Goal: Task Accomplishment & Management: Use online tool/utility

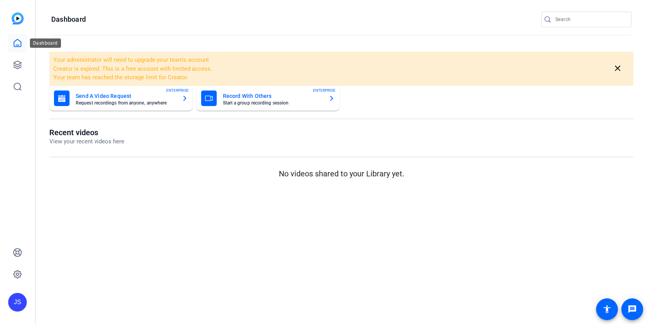
click at [14, 47] on icon at bounding box center [17, 42] width 9 height 9
click at [17, 64] on icon at bounding box center [18, 65] width 8 height 8
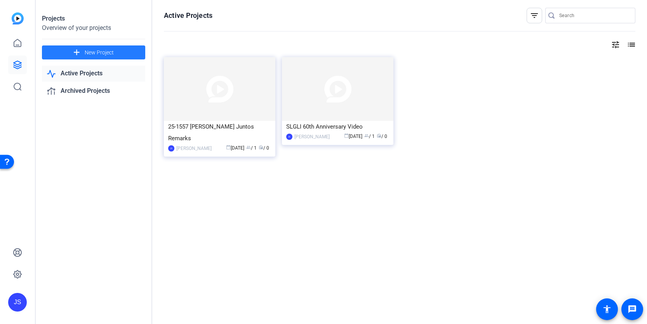
click at [109, 52] on span "New Project" at bounding box center [99, 53] width 29 height 8
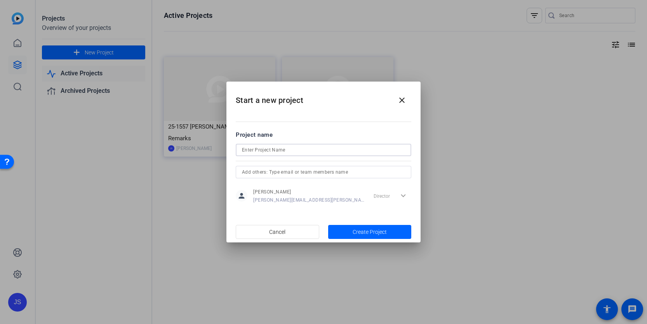
click at [298, 146] on input at bounding box center [323, 149] width 163 height 9
type input "Test Project"
click at [358, 232] on span "Create Project" at bounding box center [369, 232] width 34 height 8
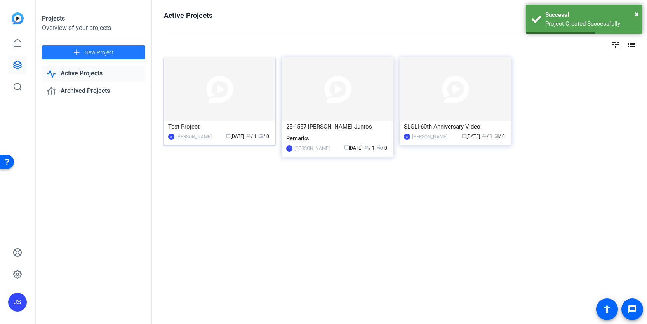
click at [189, 123] on div "Test Project" at bounding box center [219, 127] width 103 height 12
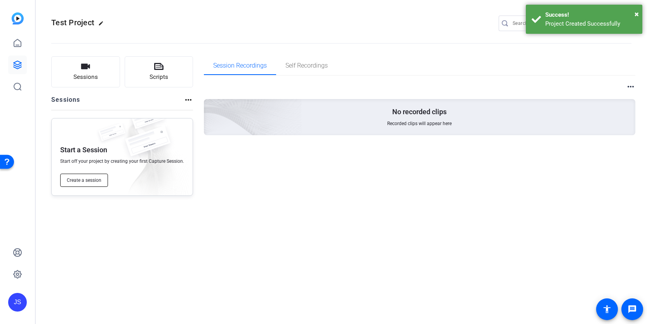
click at [92, 179] on span "Create a session" at bounding box center [84, 180] width 35 height 6
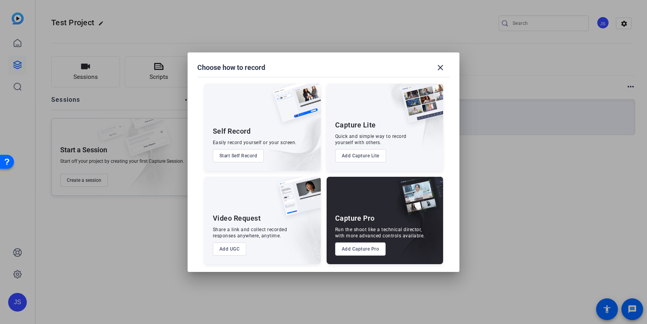
click at [406, 191] on img at bounding box center [413, 225] width 57 height 78
click at [375, 252] on button "Add Capture Pro" at bounding box center [360, 248] width 51 height 13
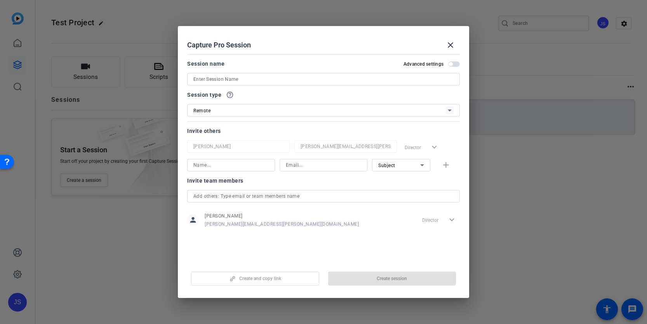
click at [269, 82] on input at bounding box center [323, 79] width 260 height 9
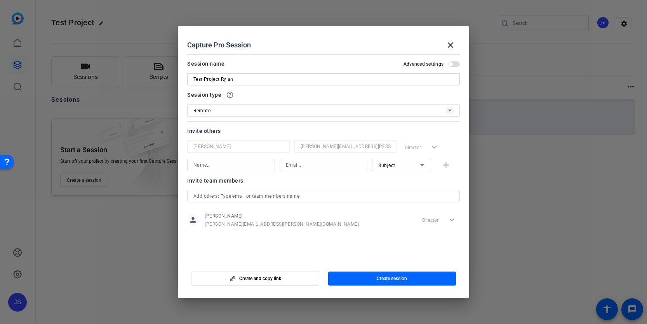
type input "Test Project Rylan"
click at [249, 158] on div at bounding box center [238, 157] width 102 height 9
click at [245, 165] on input at bounding box center [230, 164] width 75 height 9
type input "Rylan"
type input "[EMAIL_ADDRESS][DOMAIN_NAME]"
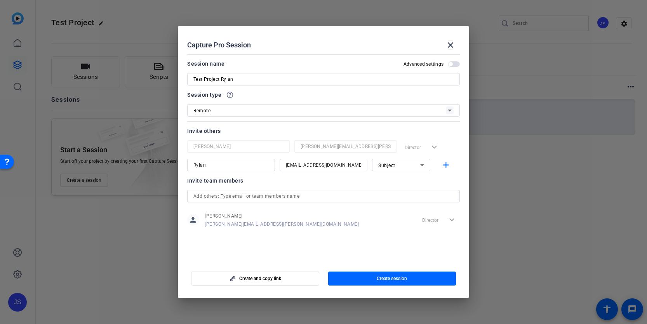
click at [435, 181] on div "Invite team members" at bounding box center [323, 180] width 272 height 9
click at [452, 64] on span "button" at bounding box center [454, 63] width 12 height 5
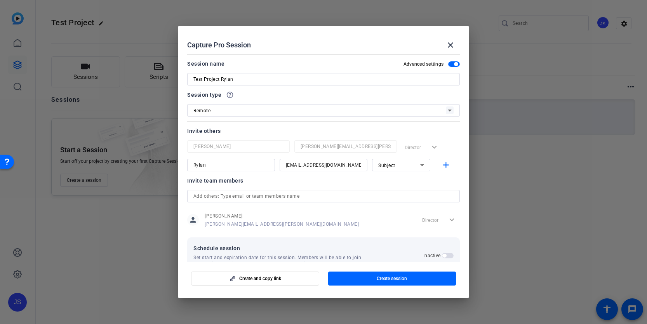
click at [453, 66] on span "button" at bounding box center [454, 63] width 12 height 5
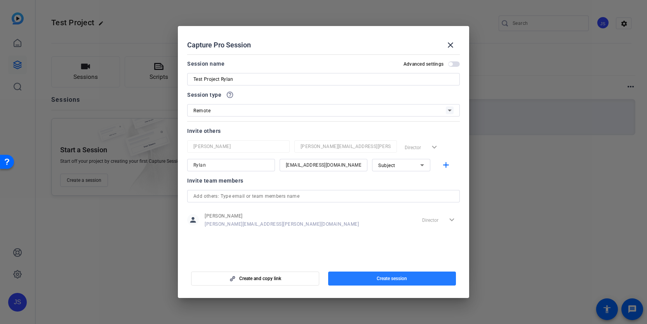
click at [389, 279] on span "Create session" at bounding box center [391, 278] width 30 height 6
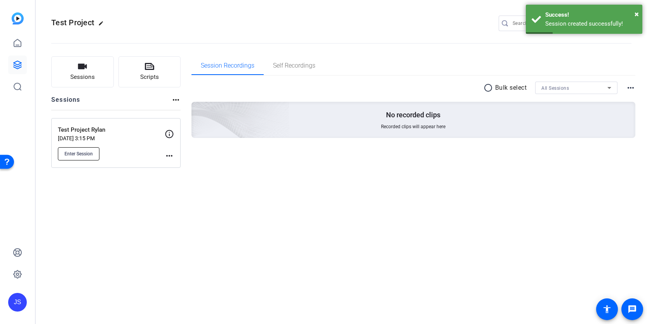
click at [91, 152] on span "Enter Session" at bounding box center [78, 154] width 28 height 6
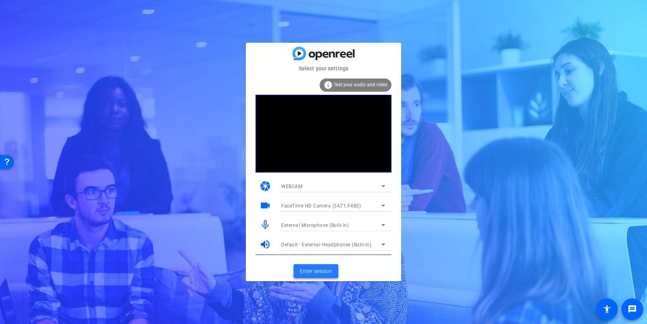
click at [317, 272] on span "Enter session" at bounding box center [316, 271] width 32 height 8
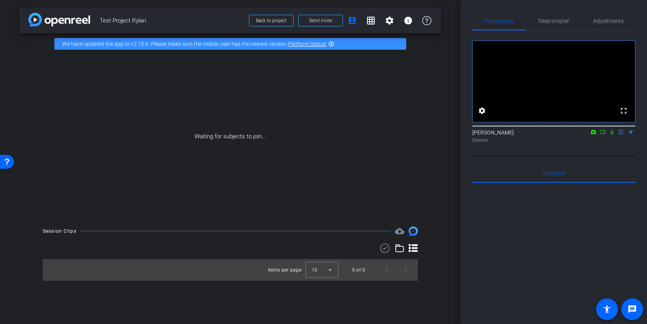
click at [333, 45] on mat-icon "highlight_off" at bounding box center [331, 44] width 6 height 6
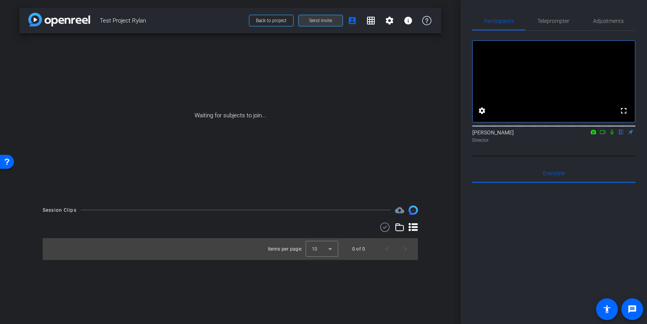
click at [331, 22] on span "Send invite" at bounding box center [320, 20] width 23 height 6
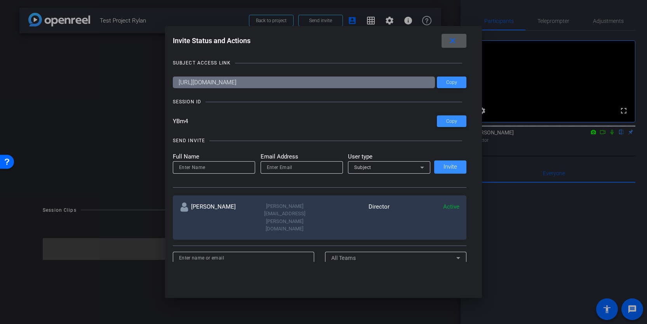
click at [234, 166] on input at bounding box center [214, 167] width 70 height 9
type input "r"
type input "Rylan"
type input "[EMAIL_ADDRESS][DOMAIN_NAME]"
click at [451, 166] on span "Invite" at bounding box center [450, 167] width 14 height 6
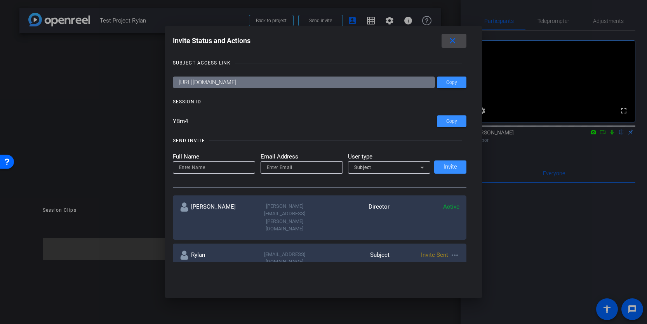
click at [453, 40] on mat-icon "close" at bounding box center [452, 41] width 10 height 10
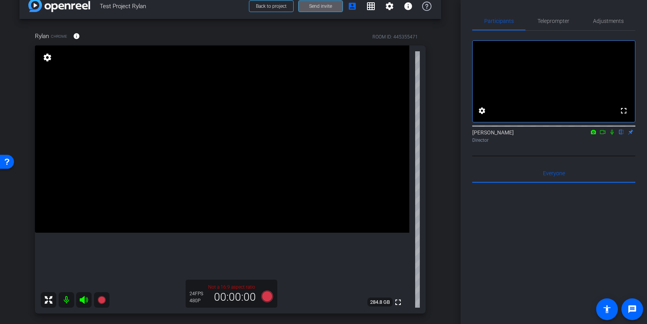
scroll to position [9, 0]
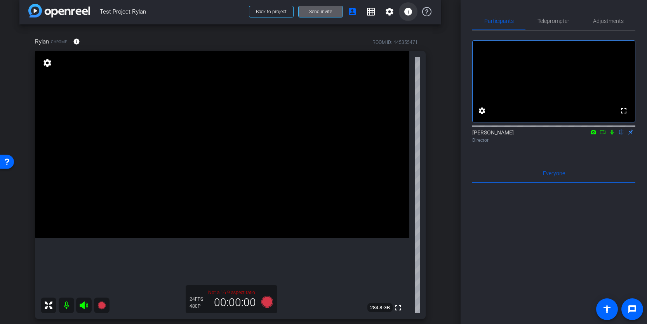
click at [407, 12] on mat-icon "info" at bounding box center [407, 11] width 9 height 9
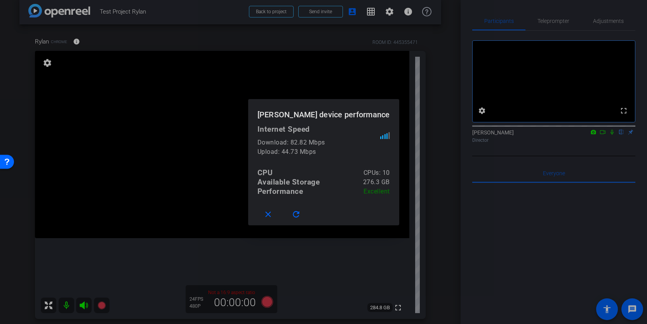
click at [426, 35] on div at bounding box center [323, 162] width 647 height 324
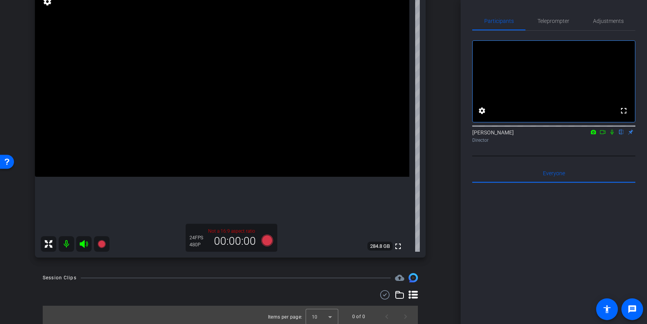
scroll to position [74, 0]
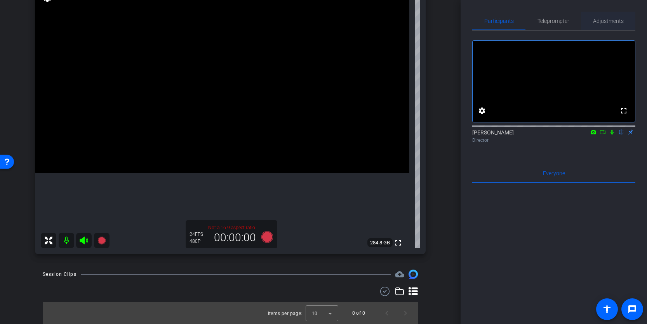
click at [602, 23] on span "Adjustments" at bounding box center [608, 20] width 31 height 5
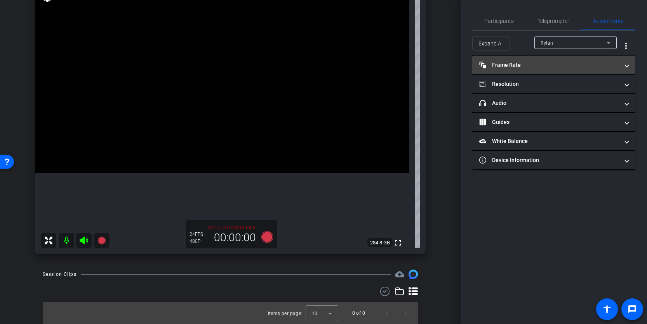
click at [515, 61] on mat-panel-title "Frame Rate Frame Rate" at bounding box center [549, 65] width 140 height 8
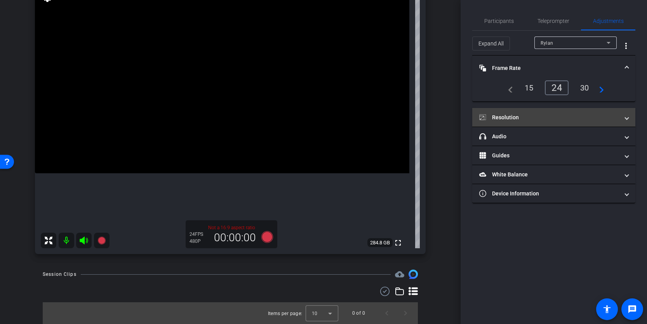
click at [539, 114] on mat-panel-title "Resolution" at bounding box center [549, 117] width 140 height 8
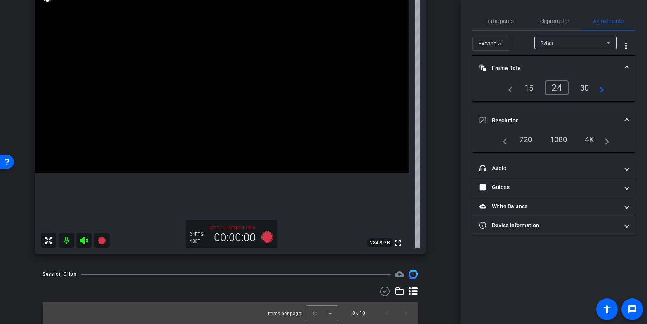
click at [562, 139] on div "1080" at bounding box center [558, 139] width 29 height 13
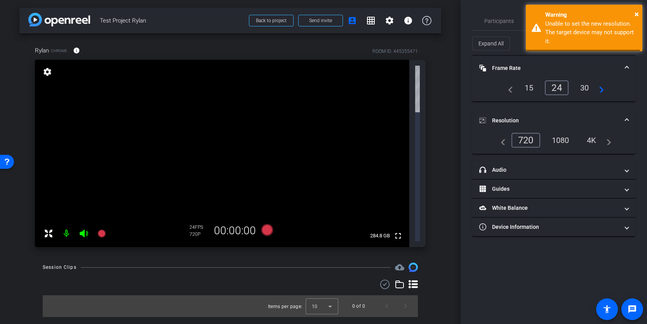
scroll to position [0, 0]
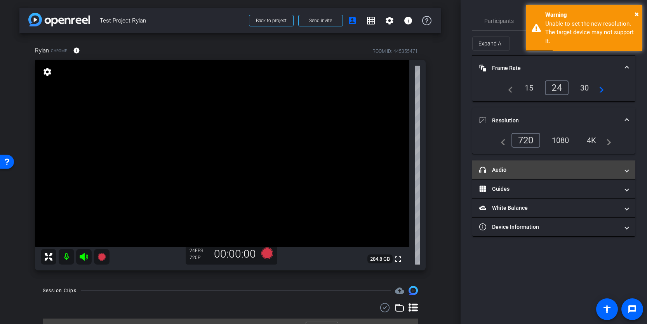
click at [537, 164] on mat-expansion-panel-header "headphone icon Audio" at bounding box center [553, 169] width 163 height 19
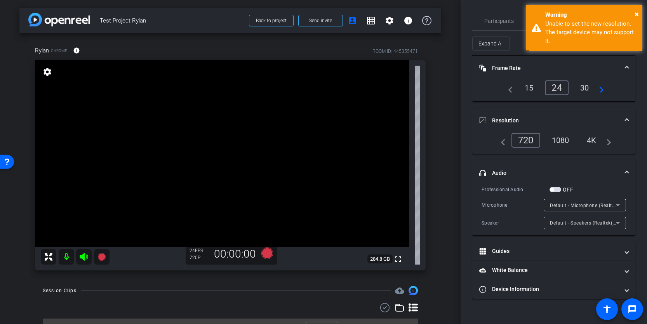
click at [537, 164] on mat-expansion-panel-header "headphone icon Audio" at bounding box center [553, 172] width 163 height 25
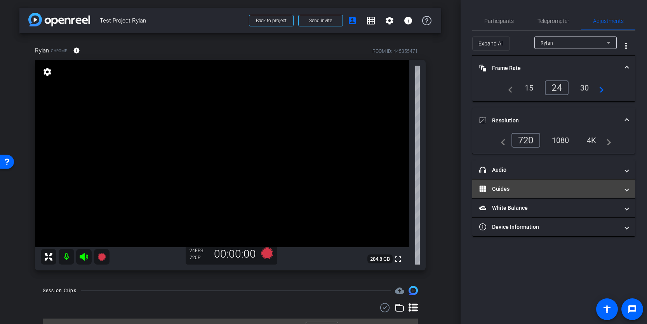
click at [523, 186] on mat-panel-title "Guides" at bounding box center [549, 189] width 140 height 8
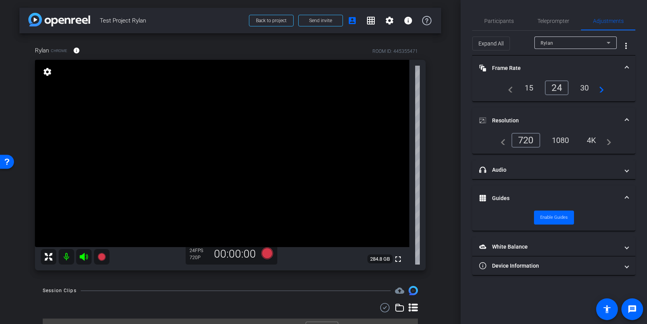
click at [523, 186] on mat-expansion-panel-header "Guides" at bounding box center [553, 197] width 163 height 25
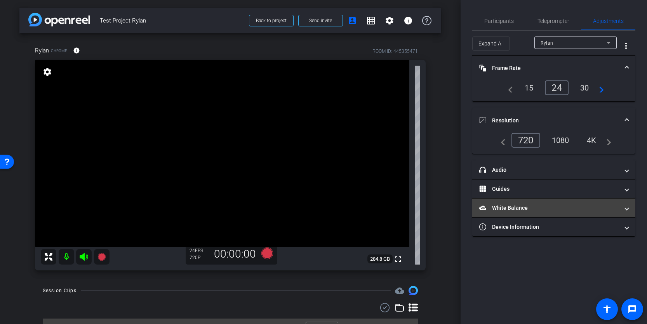
click at [518, 204] on mat-panel-title "White Balance White Balance" at bounding box center [549, 208] width 140 height 8
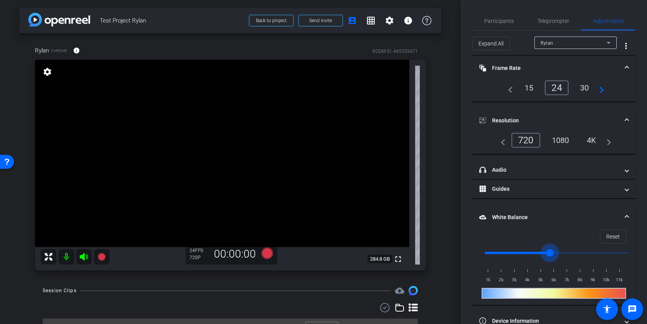
click at [547, 251] on input "range" at bounding box center [556, 252] width 161 height 17
click at [529, 252] on input "range" at bounding box center [556, 252] width 161 height 17
click at [595, 251] on input "range" at bounding box center [556, 252] width 161 height 17
drag, startPoint x: 595, startPoint y: 251, endPoint x: 619, endPoint y: 252, distance: 24.8
click at [619, 252] on input "range" at bounding box center [556, 252] width 161 height 17
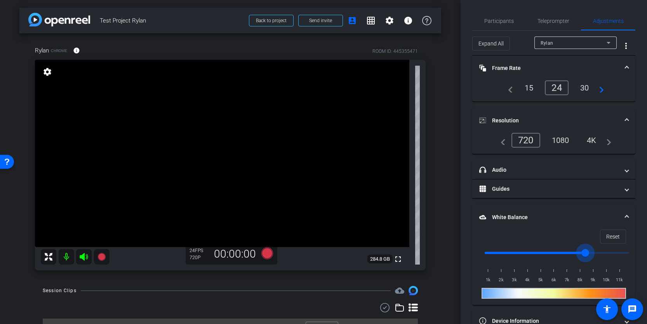
drag, startPoint x: 543, startPoint y: 253, endPoint x: 604, endPoint y: 249, distance: 60.6
click at [604, 250] on input "range" at bounding box center [556, 252] width 161 height 17
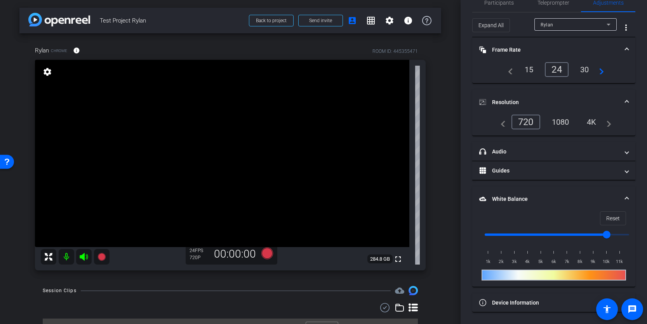
click at [606, 196] on mat-panel-title "White Balance White Balance" at bounding box center [549, 199] width 140 height 8
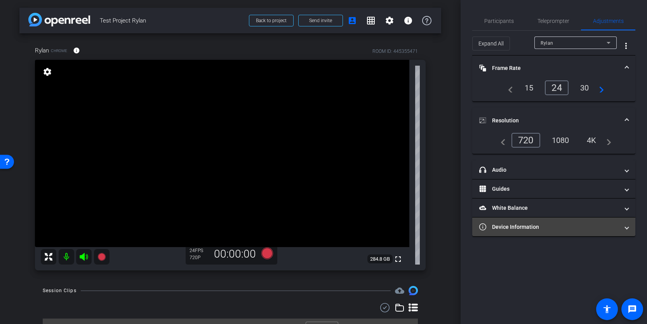
click at [543, 229] on mat-panel-title "Device Information" at bounding box center [549, 227] width 140 height 8
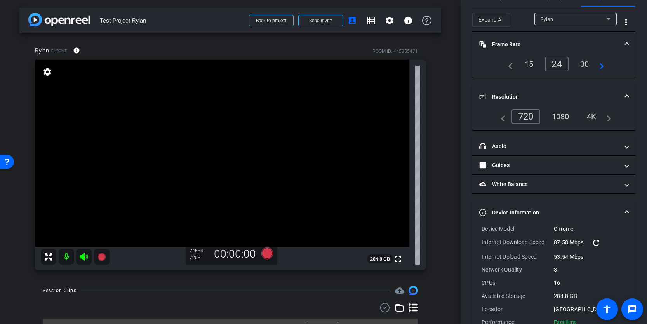
scroll to position [12, 0]
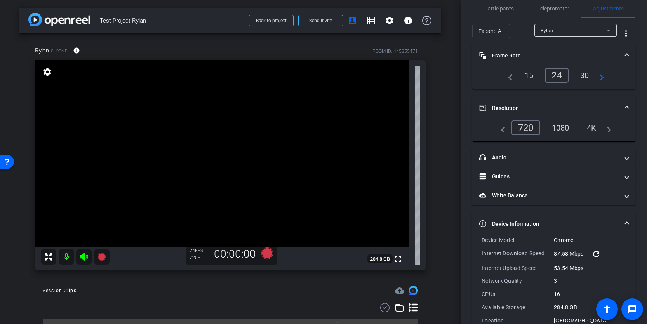
click at [567, 225] on mat-panel-title "Device Information" at bounding box center [549, 224] width 140 height 8
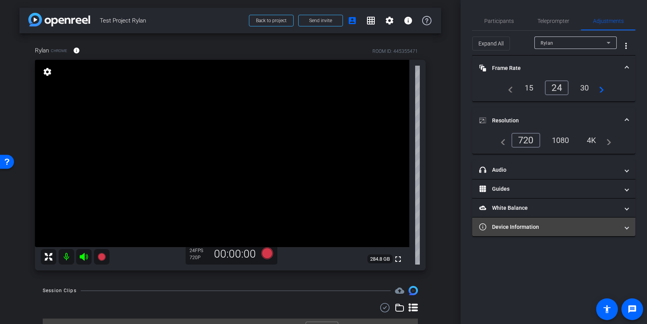
scroll to position [0, 0]
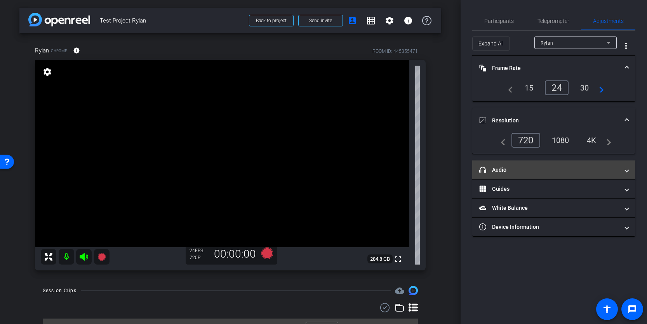
click at [569, 173] on mat-panel-title "headphone icon Audio" at bounding box center [549, 170] width 140 height 8
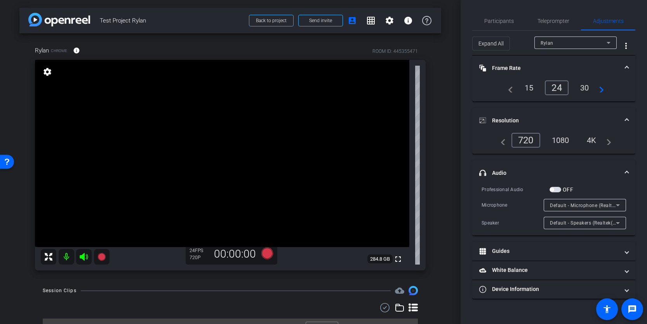
click at [569, 173] on mat-panel-title "headphone icon Audio" at bounding box center [549, 173] width 140 height 8
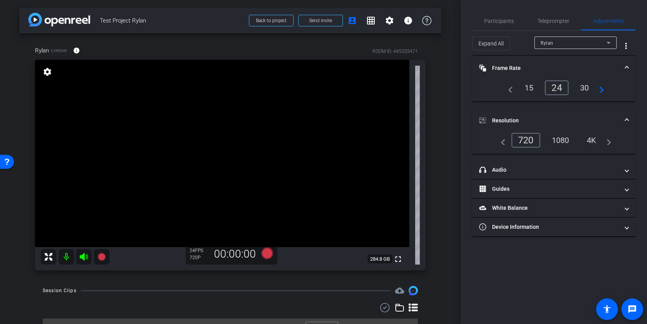
click at [624, 66] on span "Frame Rate Frame Rate" at bounding box center [552, 68] width 146 height 8
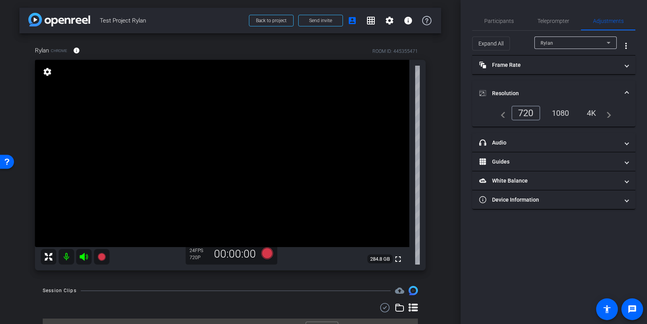
click at [624, 88] on mat-expansion-panel-header "Resolution" at bounding box center [553, 93] width 163 height 25
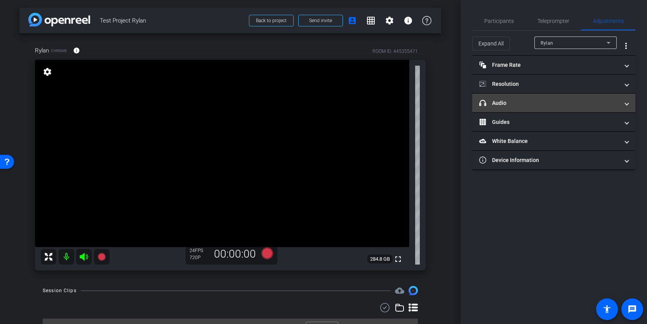
click at [605, 102] on mat-panel-title "headphone icon Audio" at bounding box center [549, 103] width 140 height 8
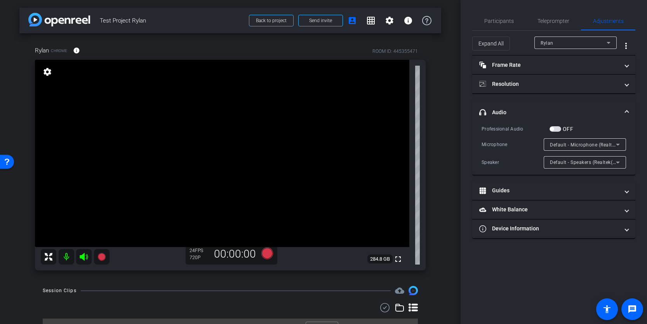
click at [605, 102] on mat-expansion-panel-header "headphone icon Audio" at bounding box center [553, 112] width 163 height 25
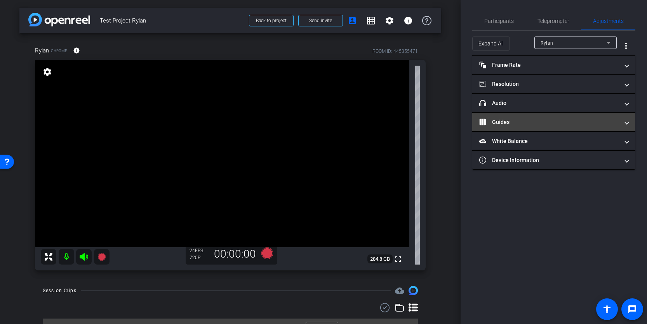
click at [590, 121] on mat-panel-title "Guides" at bounding box center [549, 122] width 140 height 8
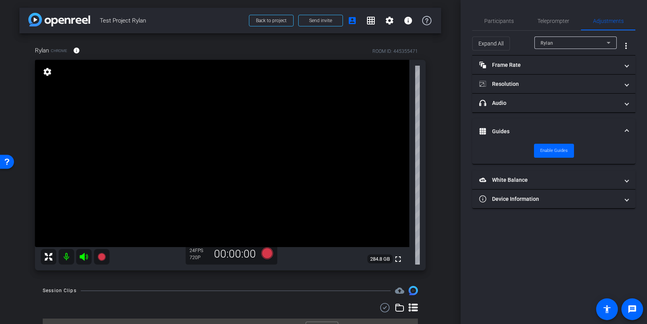
click at [590, 121] on mat-expansion-panel-header "Guides" at bounding box center [553, 131] width 163 height 25
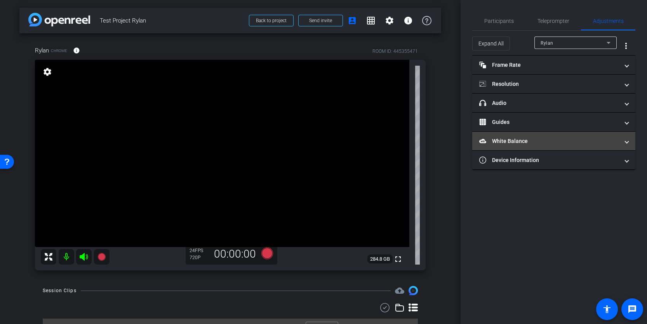
click at [584, 135] on mat-expansion-panel-header "White Balance White Balance" at bounding box center [553, 141] width 163 height 19
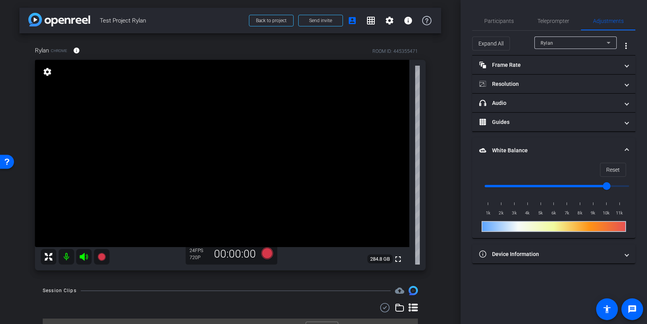
click at [543, 228] on div at bounding box center [553, 226] width 144 height 11
click at [585, 220] on div "Reset 1k 2k 3k 4k 5k 6k 7k 8k 9k 10k 11k" at bounding box center [553, 197] width 144 height 69
drag, startPoint x: 577, startPoint y: 187, endPoint x: 481, endPoint y: 196, distance: 95.9
click at [481, 194] on input "range" at bounding box center [556, 185] width 161 height 17
click at [570, 184] on input "range" at bounding box center [556, 185] width 161 height 17
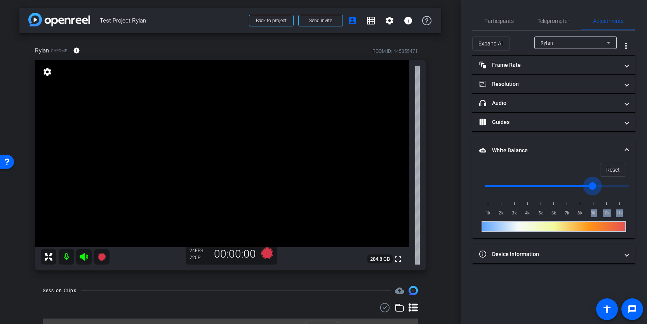
drag, startPoint x: 525, startPoint y: 184, endPoint x: 589, endPoint y: 168, distance: 66.4
type input "8500"
click at [589, 177] on input "range" at bounding box center [556, 185] width 161 height 17
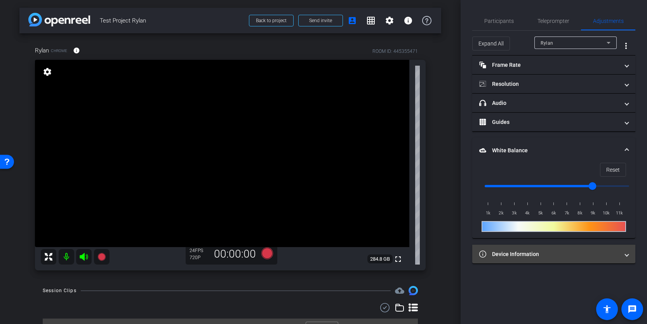
click at [531, 250] on mat-panel-title "Device Information" at bounding box center [549, 254] width 140 height 8
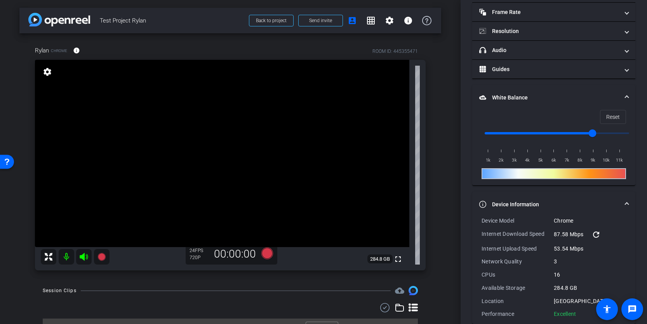
scroll to position [65, 0]
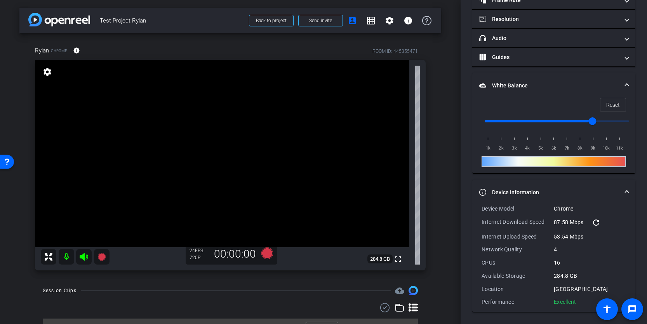
click at [612, 187] on mat-expansion-panel-header "Device Information" at bounding box center [553, 192] width 163 height 25
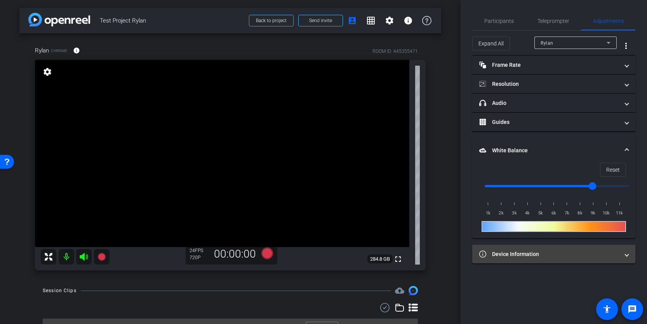
scroll to position [0, 0]
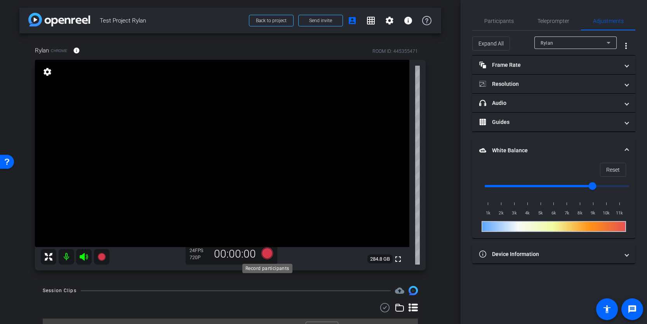
click at [267, 252] on icon at bounding box center [267, 253] width 12 height 12
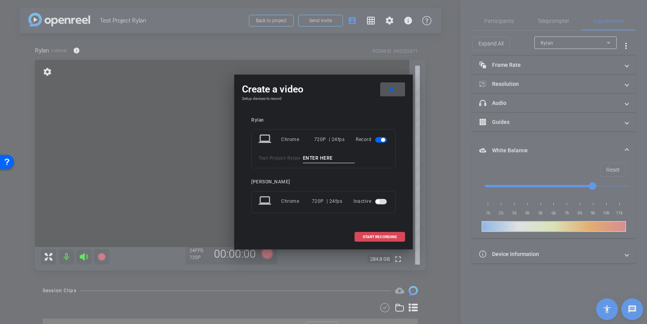
click at [375, 235] on span "START RECORDING" at bounding box center [379, 237] width 34 height 4
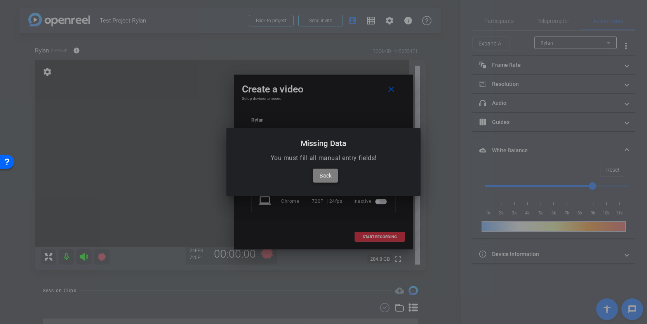
click at [331, 174] on span at bounding box center [325, 175] width 25 height 19
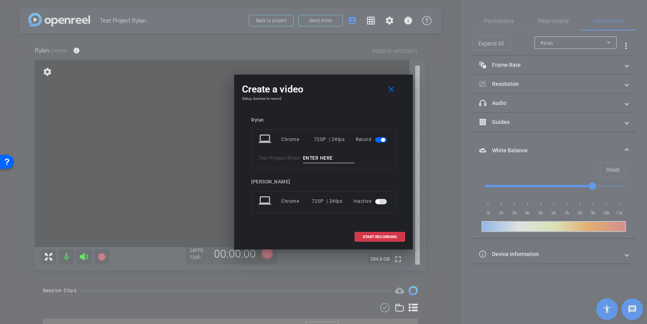
click at [330, 158] on input at bounding box center [329, 158] width 52 height 10
type input "Clip Test 1"
click at [387, 236] on span "START RECORDING" at bounding box center [379, 237] width 34 height 4
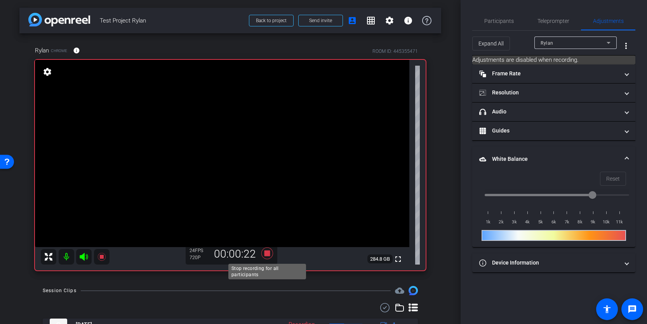
click at [267, 255] on icon at bounding box center [267, 253] width 12 height 12
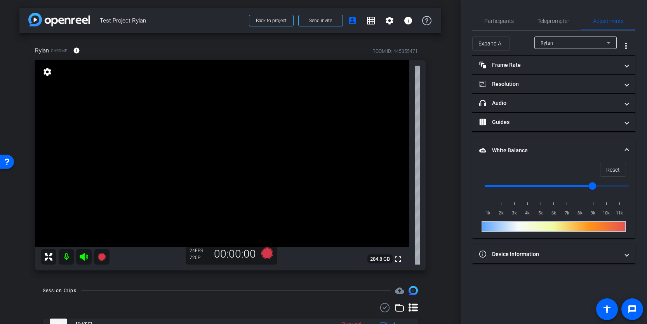
scroll to position [34, 0]
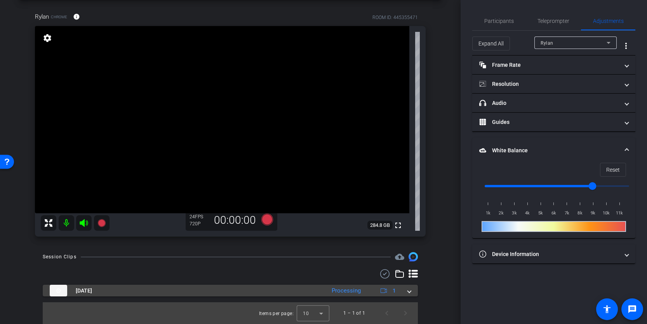
click at [411, 291] on mat-expansion-panel-header "[DATE] Processing 1" at bounding box center [230, 290] width 375 height 12
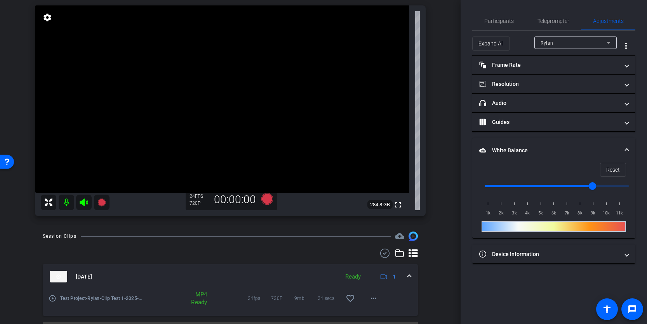
scroll to position [74, 0]
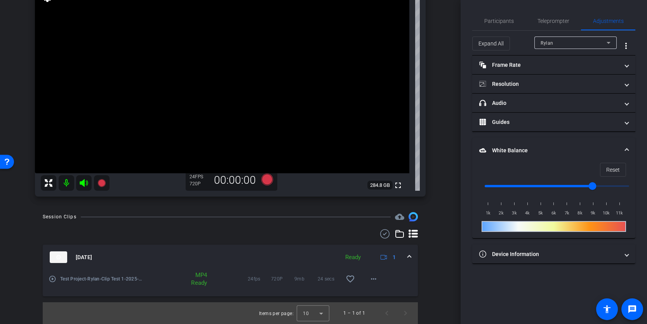
click at [55, 278] on mat-icon "play_circle_outline" at bounding box center [53, 279] width 8 height 8
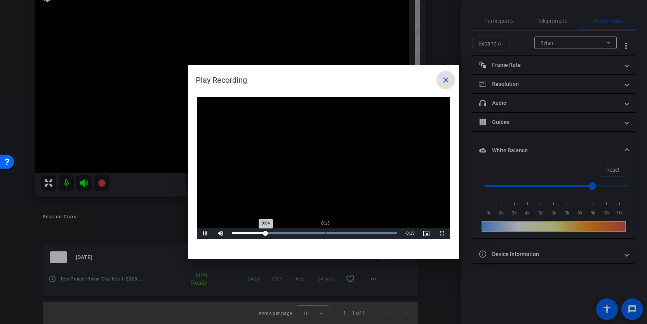
click at [325, 231] on div "Loaded : 100.00% 0:13 0:04" at bounding box center [314, 233] width 173 height 12
click at [448, 80] on mat-icon "close" at bounding box center [445, 79] width 9 height 9
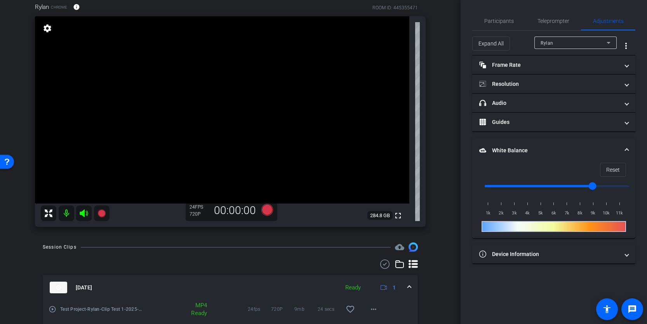
scroll to position [0, 0]
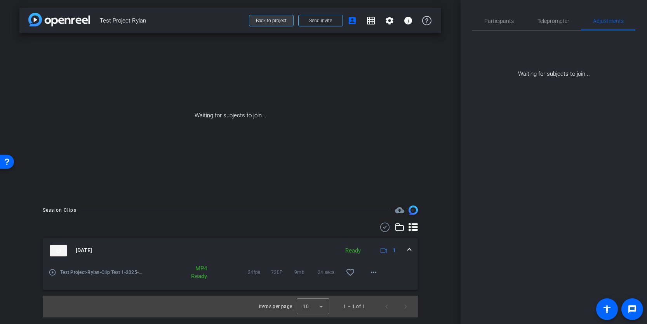
click at [280, 21] on span "Back to project" at bounding box center [271, 20] width 31 height 5
